Goal: Task Accomplishment & Management: Use online tool/utility

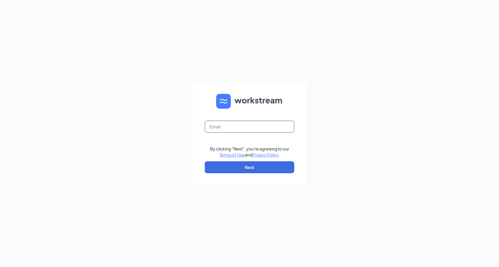
click at [225, 130] on input "text" at bounding box center [250, 127] width 90 height 12
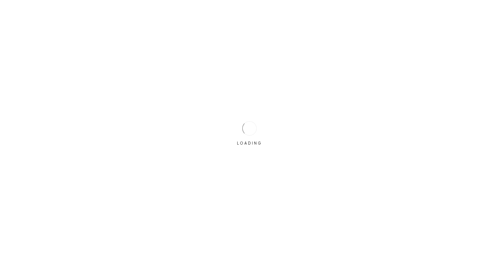
click at [228, 129] on div "LOADING" at bounding box center [249, 133] width 499 height 267
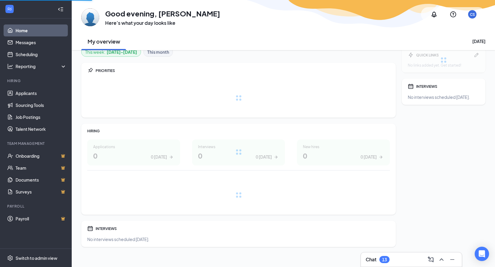
scroll to position [12, 0]
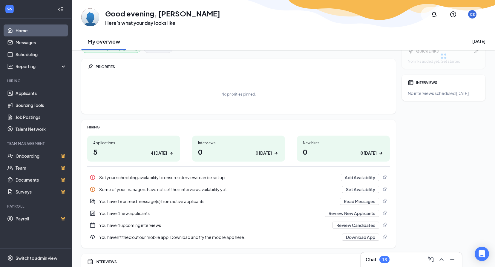
click at [104, 149] on h1 "5 4 today" at bounding box center [133, 152] width 81 height 10
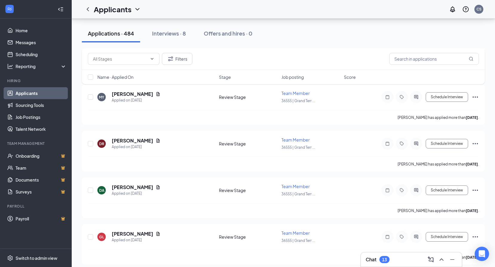
scroll to position [956, 0]
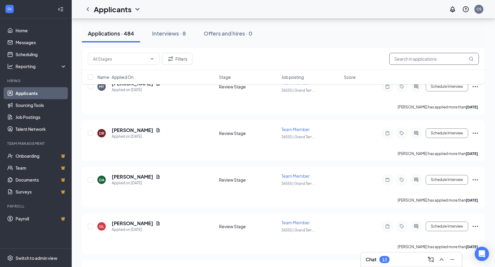
click at [400, 62] on input "text" at bounding box center [434, 59] width 90 height 12
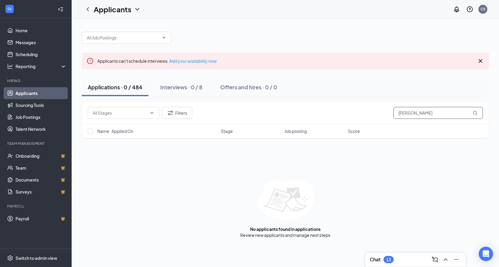
type input "[PERSON_NAME]"
click at [245, 77] on div "Applications · 0 / 484 Interviews · 0 / 8 Offers and hires · 0 / 0" at bounding box center [285, 87] width 407 height 30
